Goal: Navigation & Orientation: Find specific page/section

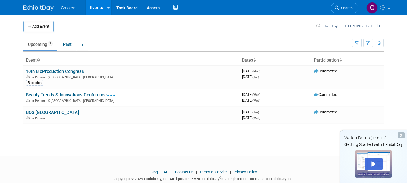
click at [95, 6] on link "Events" at bounding box center [96, 7] width 22 height 15
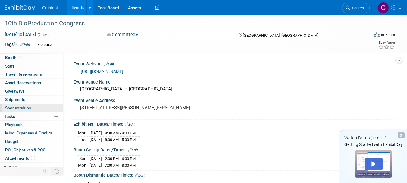
scroll to position [11, 0]
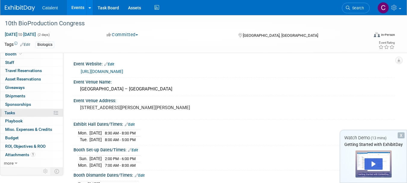
click at [37, 112] on link "0% Tasks 0%" at bounding box center [31, 113] width 63 height 8
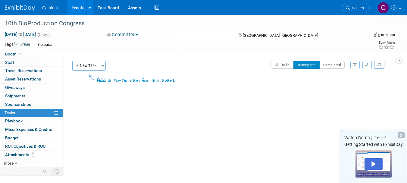
click at [74, 7] on link "Events" at bounding box center [78, 7] width 22 height 15
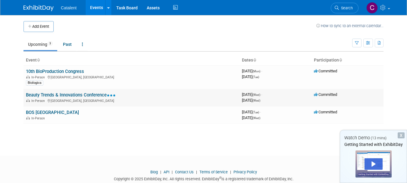
click at [76, 94] on link "Beauty Trends & Innovations Conference" at bounding box center [71, 94] width 90 height 5
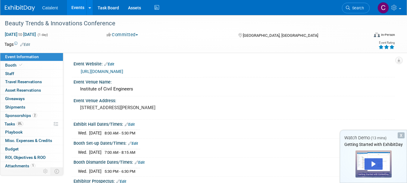
scroll to position [30, 0]
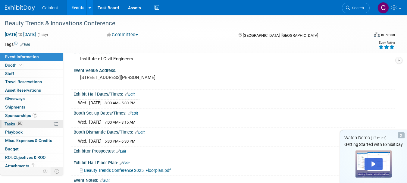
click at [32, 123] on link "0% Tasks 0%" at bounding box center [31, 124] width 63 height 8
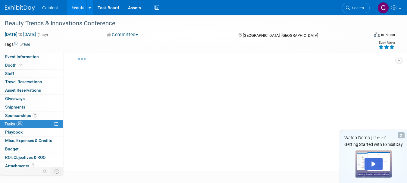
scroll to position [0, 0]
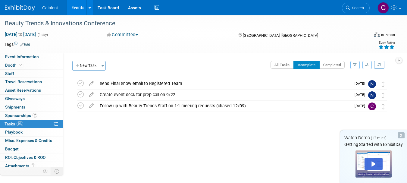
click at [78, 8] on link "Events" at bounding box center [78, 7] width 22 height 15
